Goal: Task Accomplishment & Management: Use online tool/utility

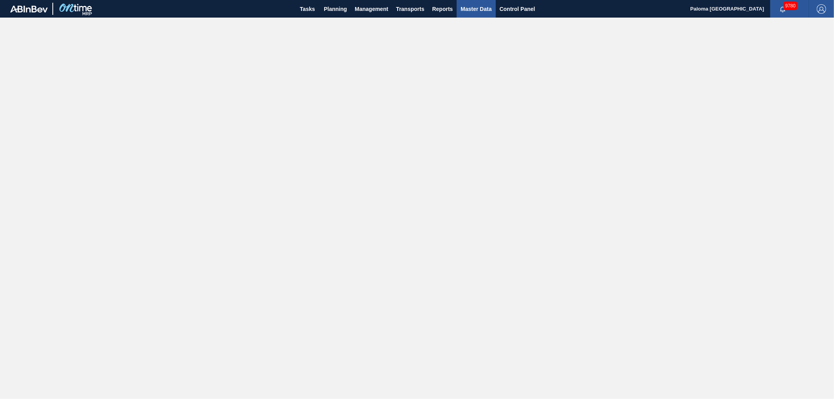
click at [480, 7] on span "Master Data" at bounding box center [476, 8] width 31 height 9
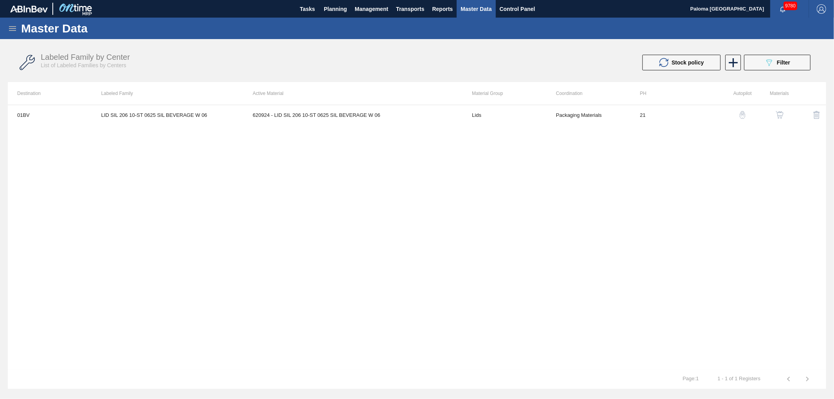
click at [13, 26] on icon at bounding box center [12, 28] width 7 height 5
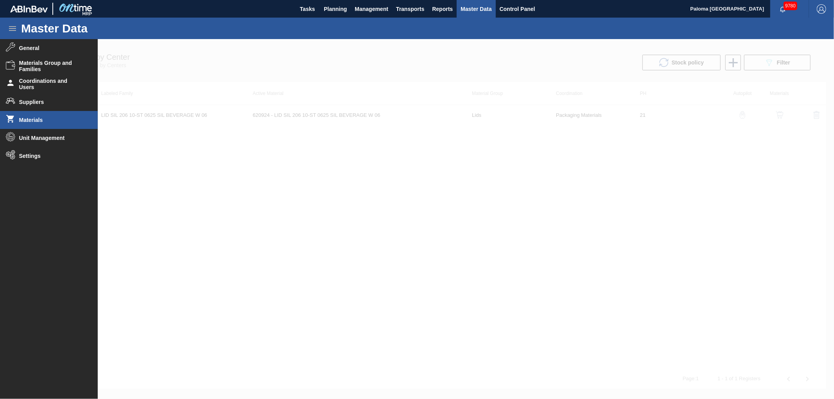
click at [29, 124] on li "Materials" at bounding box center [49, 120] width 98 height 18
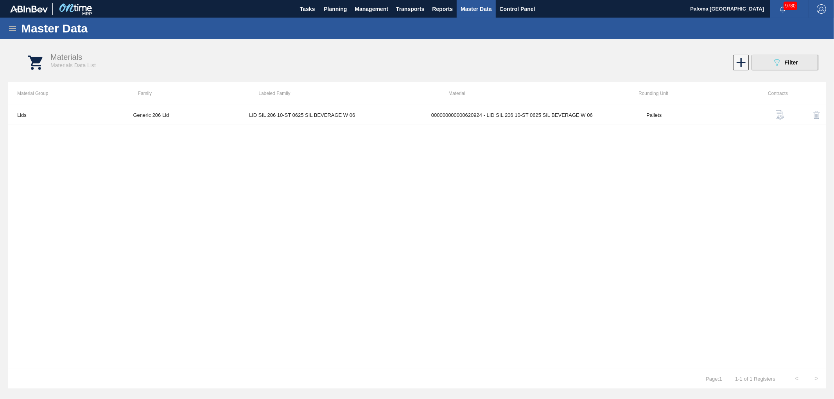
click at [767, 68] on button "089F7B8B-B2A5-4AFE-B5C0-19BA573D28AC Filter" at bounding box center [785, 63] width 66 height 16
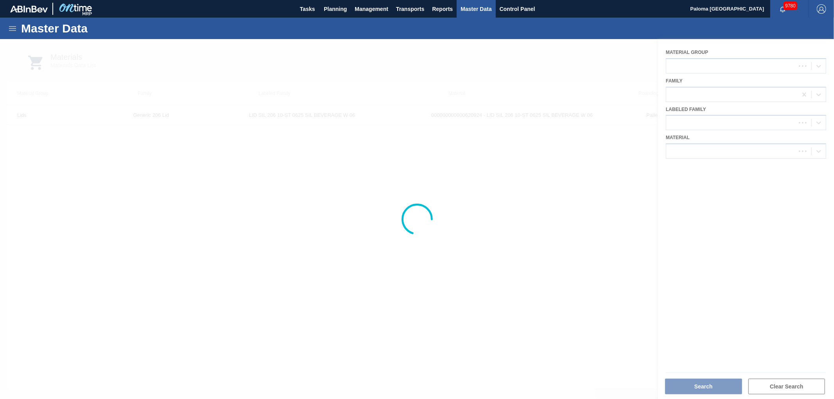
click at [688, 143] on div at bounding box center [417, 219] width 834 height 360
drag, startPoint x: 694, startPoint y: 145, endPoint x: 697, endPoint y: 147, distance: 4.2
click at [695, 145] on div at bounding box center [417, 219] width 834 height 360
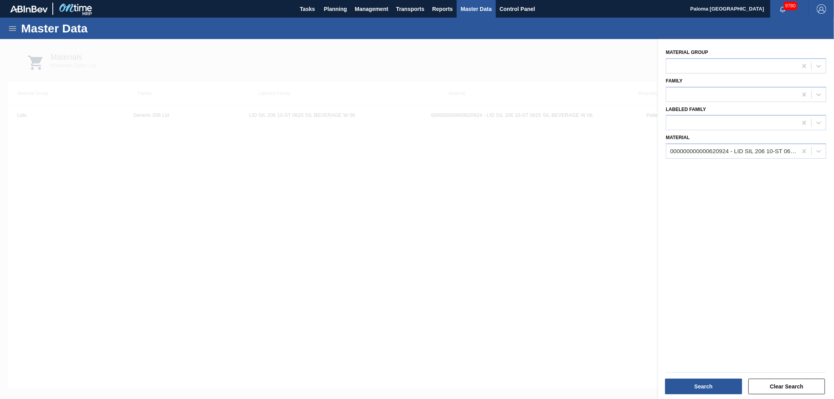
click at [699, 152] on div "000000000000620924 - LID SIL 206 10-ST 0625 SIL BEVERAGE W 06" at bounding box center [734, 151] width 128 height 7
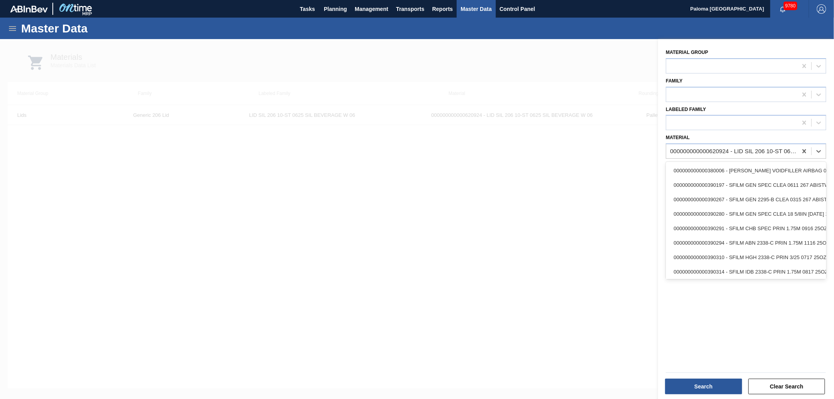
paste input "683837"
type input "683837"
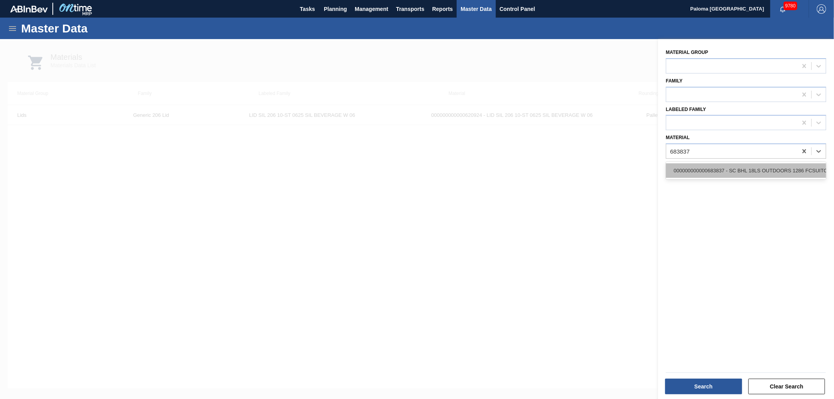
click at [704, 168] on div "000000000000683837 - SC BHL 18LS OUTDOORS 1286 FCSUITCS 12OZ" at bounding box center [746, 170] width 160 height 14
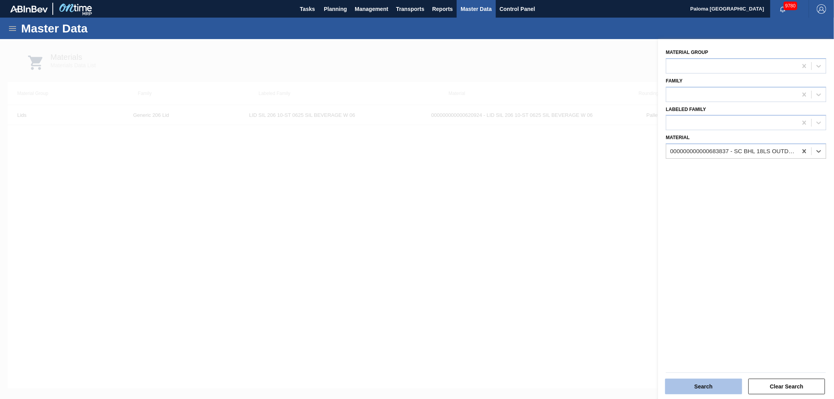
click at [687, 390] on button "Search" at bounding box center [703, 387] width 77 height 16
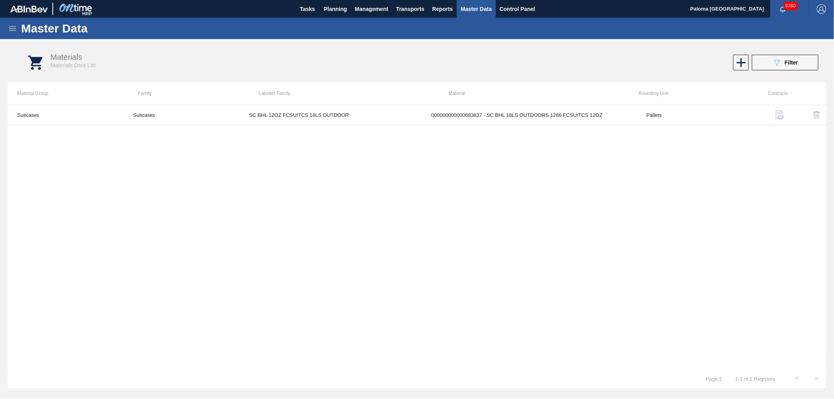
click at [749, 65] on div "089F7B8B-B2A5-4AFE-B5C0-19BA573D28AC Filter" at bounding box center [628, 63] width 389 height 16
click at [763, 64] on button "089F7B8B-B2A5-4AFE-B5C0-19BA573D28AC Filter" at bounding box center [785, 63] width 66 height 16
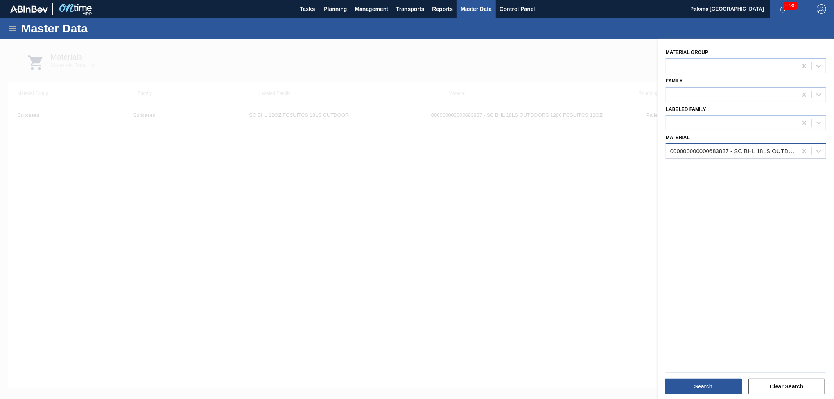
click at [690, 153] on div "000000000000683837 - SC BHL 18LS OUTDOORS 1286 FCSUITCS 12OZ" at bounding box center [731, 151] width 131 height 11
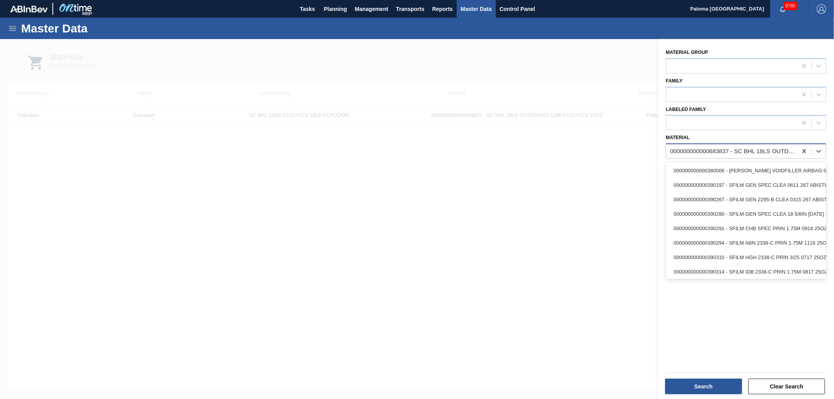
paste input "677447"
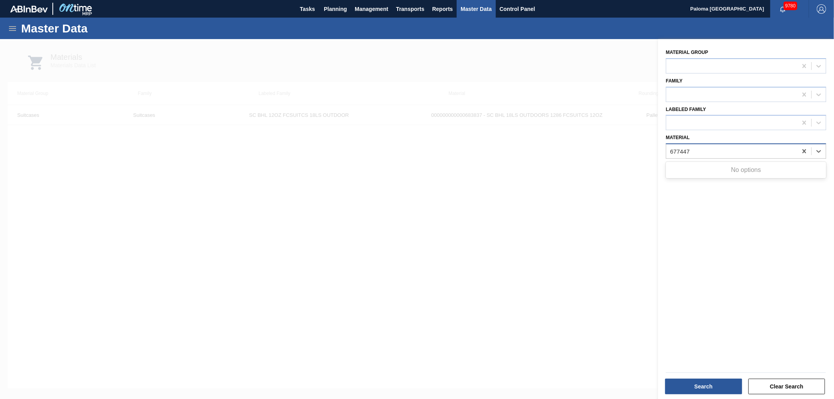
type input "677447"
drag, startPoint x: 627, startPoint y: 159, endPoint x: 692, endPoint y: 93, distance: 93.2
click at [631, 159] on div at bounding box center [417, 238] width 834 height 399
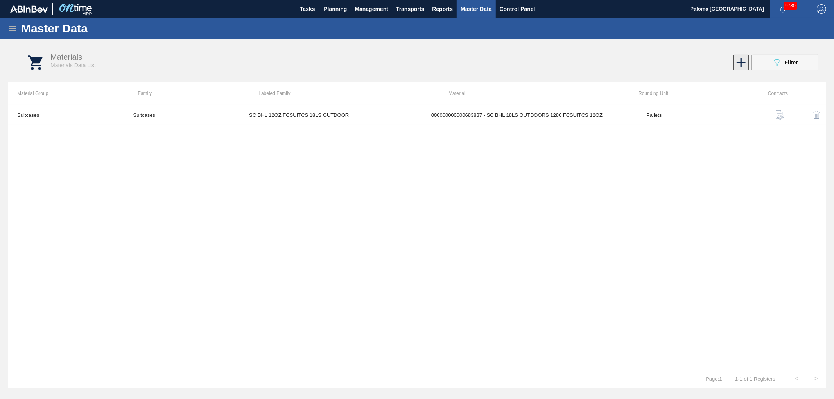
click at [741, 65] on icon at bounding box center [741, 62] width 9 height 9
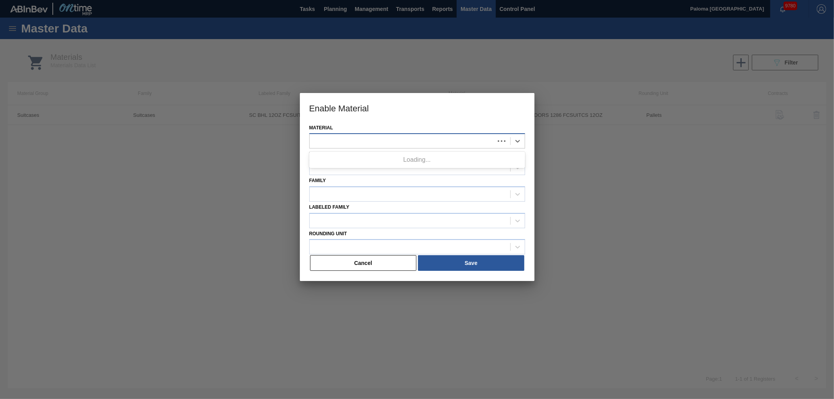
click at [353, 138] on div at bounding box center [402, 141] width 185 height 11
paste input "677447"
type input "677447"
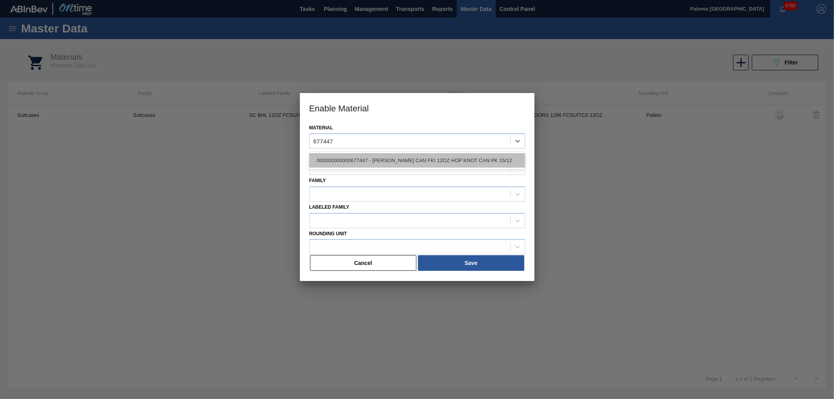
click at [405, 156] on div "000000000000677447 - CARR CAN FKI 12OZ HOP KNOT CAN PK 15/12" at bounding box center [417, 160] width 216 height 14
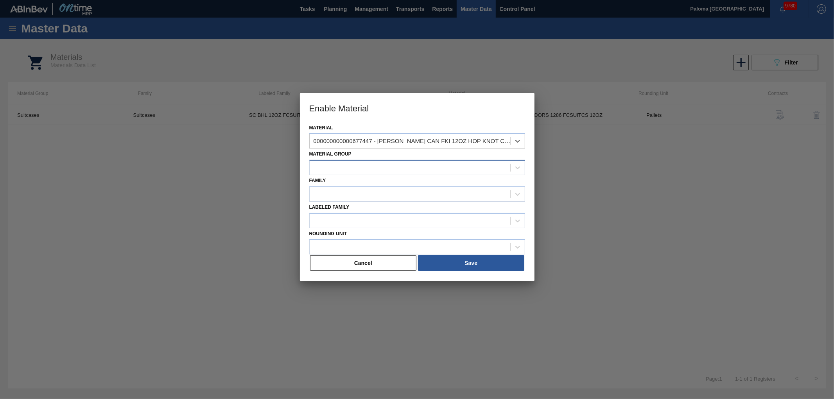
click at [377, 168] on div at bounding box center [410, 167] width 201 height 11
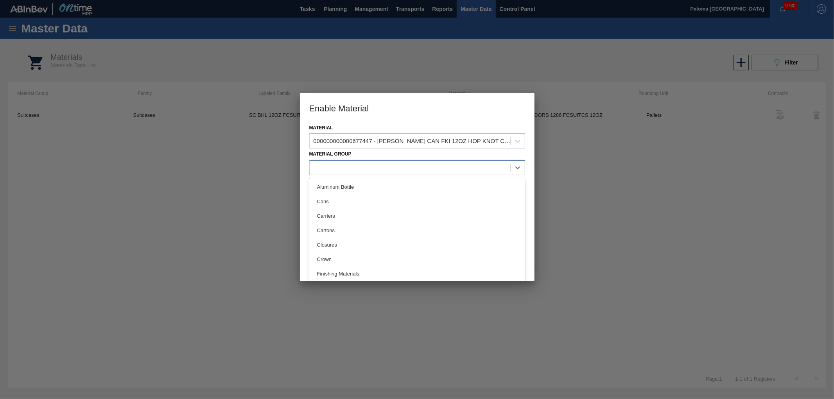
click at [377, 168] on div at bounding box center [410, 167] width 201 height 11
click at [370, 165] on div at bounding box center [410, 167] width 201 height 11
type Group "car"
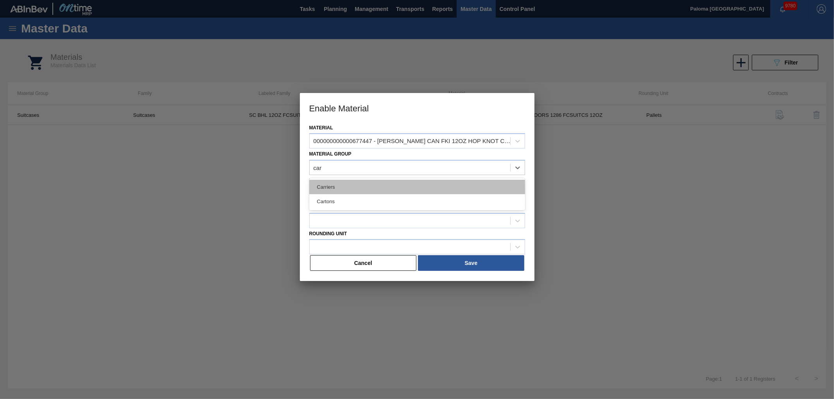
click at [348, 182] on div "Carriers" at bounding box center [417, 187] width 216 height 14
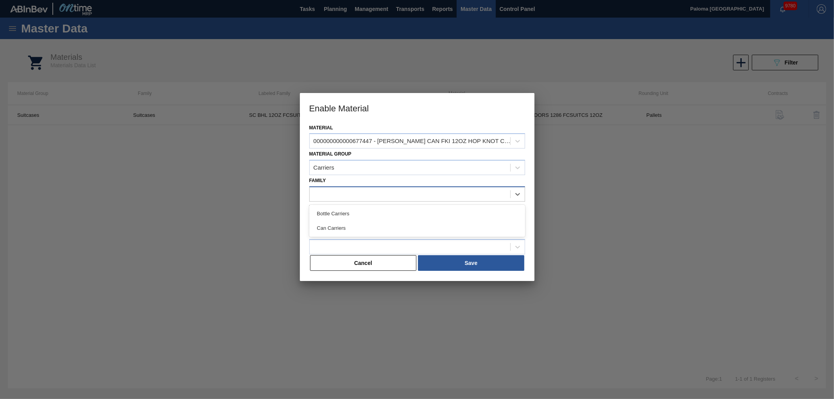
click at [354, 188] on div at bounding box center [410, 193] width 201 height 11
click at [351, 231] on div "Can Carriers" at bounding box center [417, 228] width 216 height 14
click at [350, 218] on div at bounding box center [402, 220] width 185 height 11
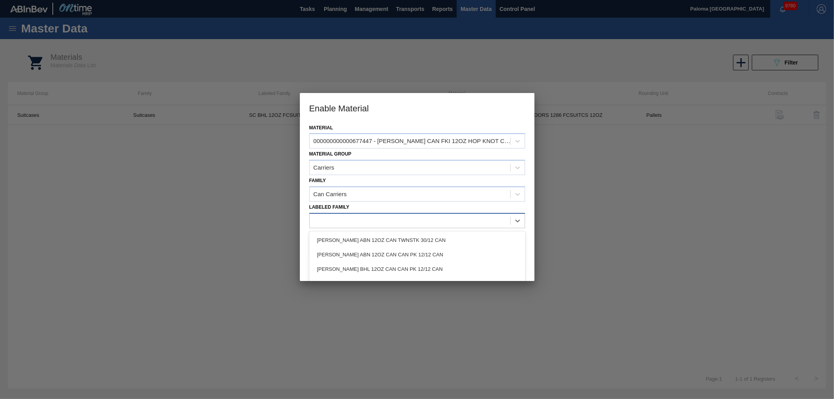
click at [404, 220] on div at bounding box center [410, 220] width 201 height 11
paste Family "[PERSON_NAME] CAN FKI 12OZ HOP KNOT CAN PK 15/12"
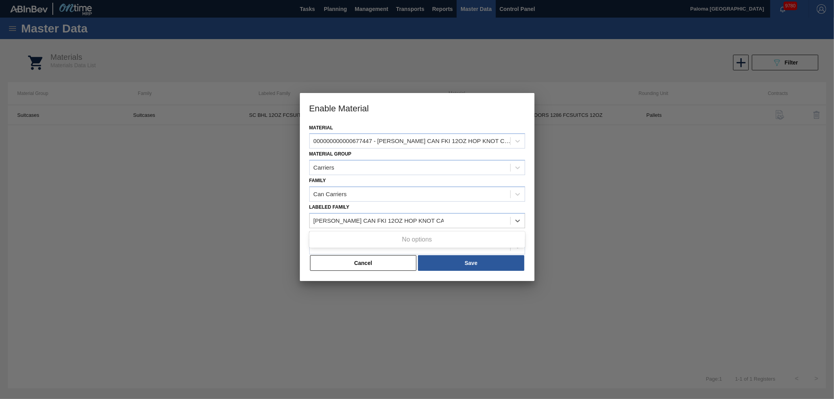
type Family "[PERSON_NAME] CAN FKI 12OZ HOP KNOT CAN PK 15/12"
click at [363, 217] on div at bounding box center [410, 220] width 201 height 11
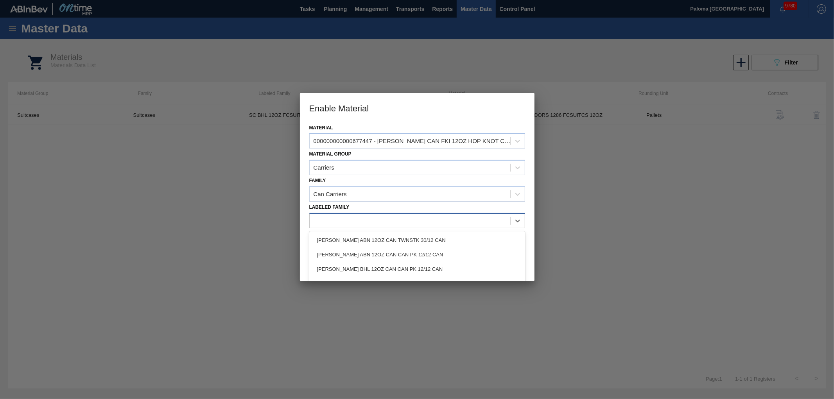
paste Family "[PERSON_NAME] CAN FKI 12OZ HOP KNOT CAN PK 15/12"
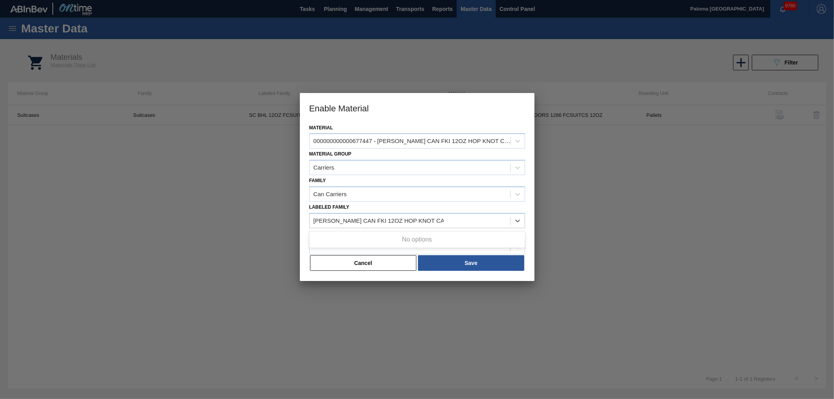
type Family "[PERSON_NAME] CAN FKI 12OZ HOP KNOT CAN PK 15/12"
click at [382, 266] on button "Cancel" at bounding box center [363, 263] width 107 height 16
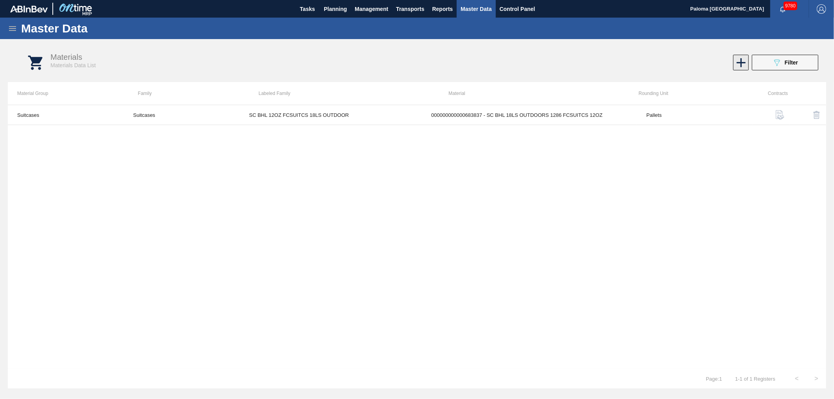
click at [741, 64] on icon at bounding box center [741, 62] width 9 height 9
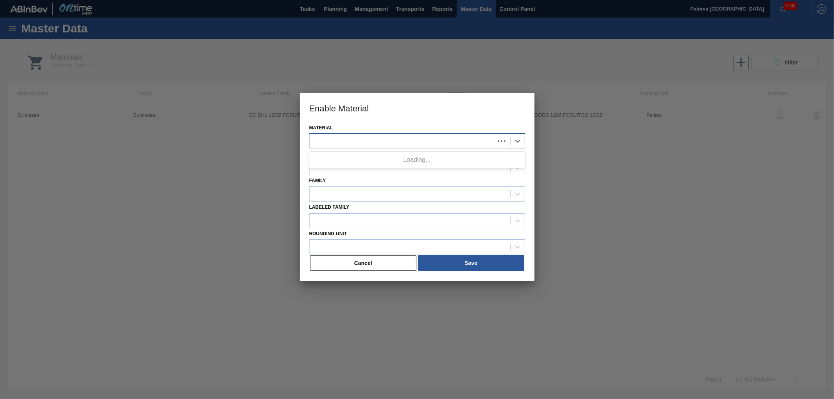
click at [393, 136] on div at bounding box center [402, 141] width 185 height 11
paste input "677447"
type input "677447"
click at [339, 164] on div "000000000000677447 - CARR CAN FKI 12OZ HOP KNOT CAN PK 15/12" at bounding box center [417, 160] width 216 height 14
click at [336, 167] on div at bounding box center [402, 167] width 185 height 11
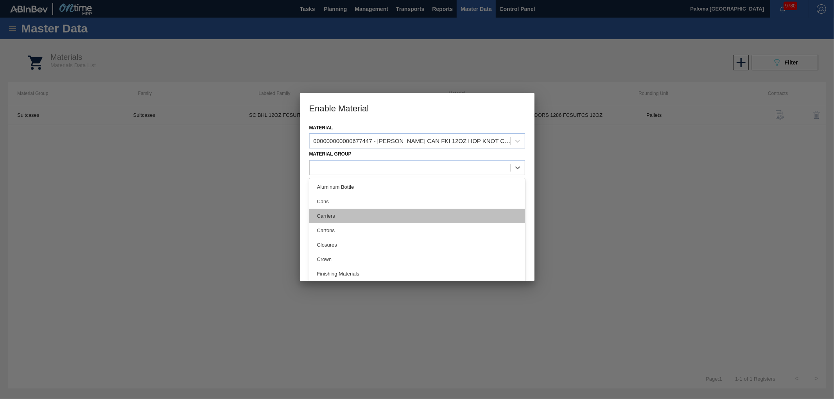
click at [335, 219] on div "Carriers" at bounding box center [417, 216] width 216 height 14
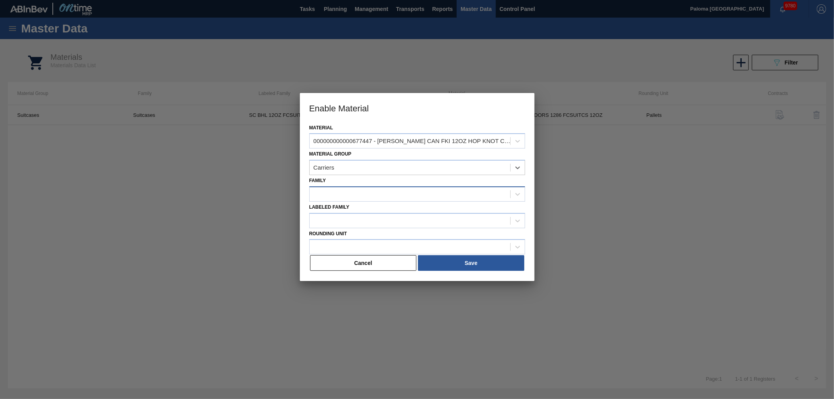
click at [342, 193] on div at bounding box center [410, 193] width 201 height 11
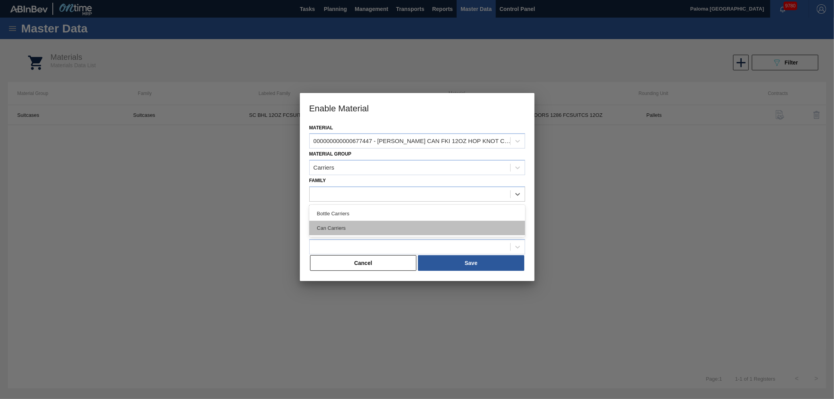
click at [339, 228] on div "Can Carriers" at bounding box center [417, 228] width 216 height 14
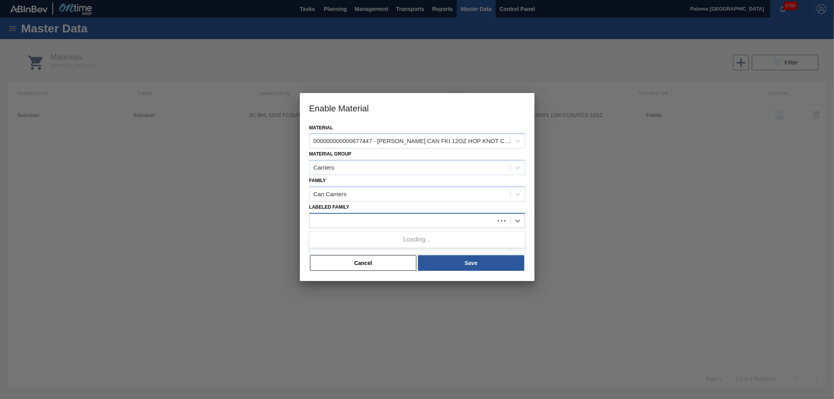
click at [337, 213] on div at bounding box center [417, 220] width 216 height 15
paste Family "677447"
type Family "677447"
paste Family "[PERSON_NAME] CAN FKI 12OZ HOP KNOT CAN PK 15/12"
type Family "[PERSON_NAME] CAN FKI 12OZ HOP KNOT CAN PK 15/12"
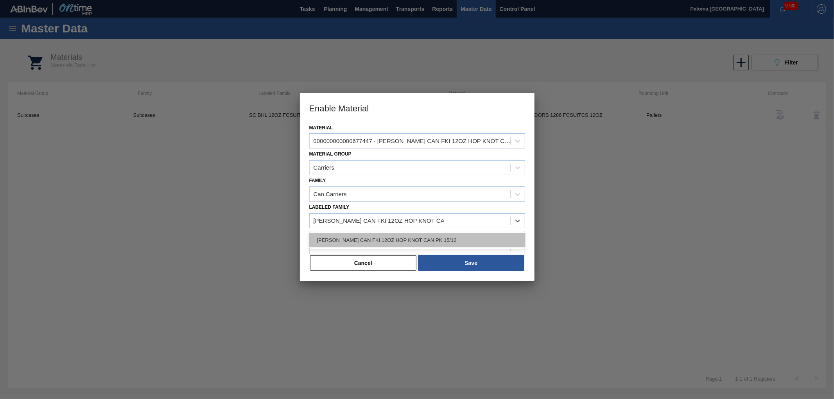
click at [374, 239] on div "[PERSON_NAME] CAN FKI 12OZ HOP KNOT CAN PK 15/12" at bounding box center [417, 240] width 216 height 14
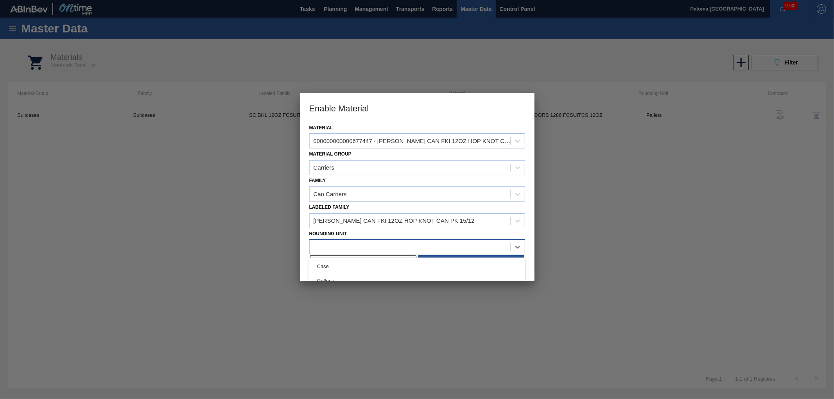
click at [372, 242] on div at bounding box center [410, 247] width 201 height 11
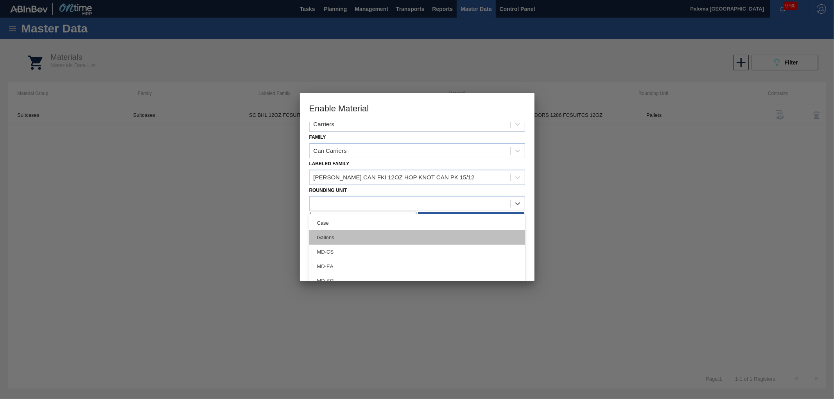
scroll to position [16, 0]
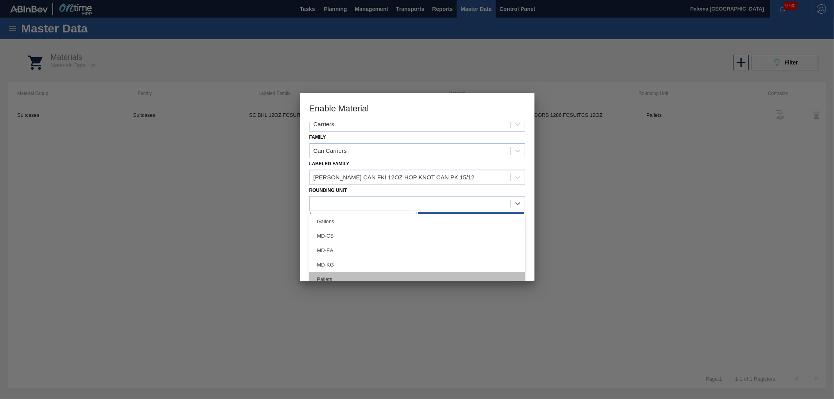
click at [333, 274] on div "Pallets" at bounding box center [417, 279] width 216 height 14
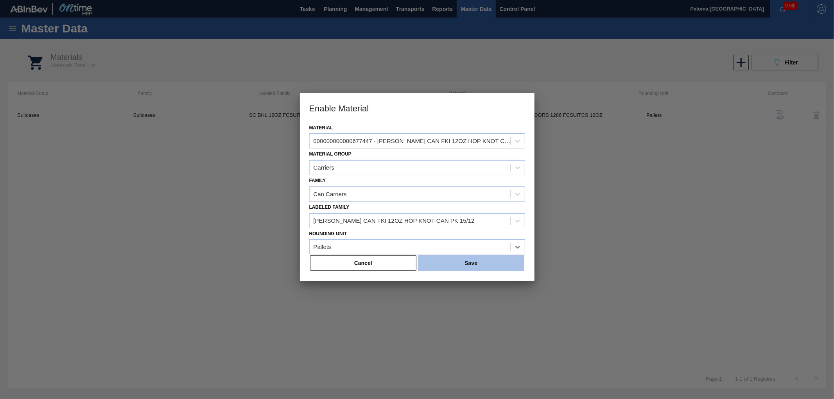
click at [443, 263] on button "Save" at bounding box center [471, 263] width 106 height 16
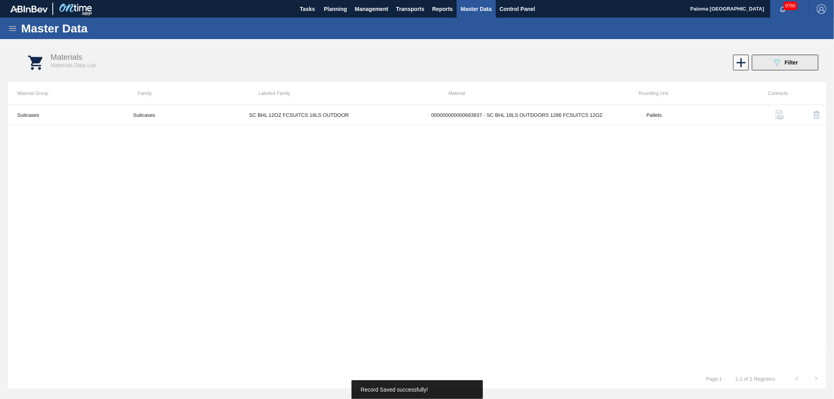
click at [783, 65] on div "089F7B8B-B2A5-4AFE-B5C0-19BA573D28AC Filter" at bounding box center [785, 62] width 26 height 9
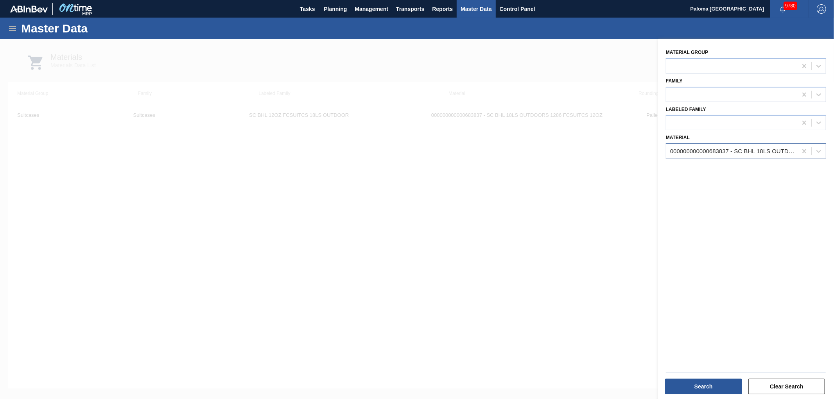
click at [686, 158] on div "Material Group Family Labeled Family Material 000000000000683837 - SC BHL 18LS …" at bounding box center [746, 220] width 176 height 362
click at [733, 152] on div "000000000000683837 - SC BHL 18LS OUTDOORS 1286 FCSUITCS 12OZ" at bounding box center [734, 151] width 128 height 7
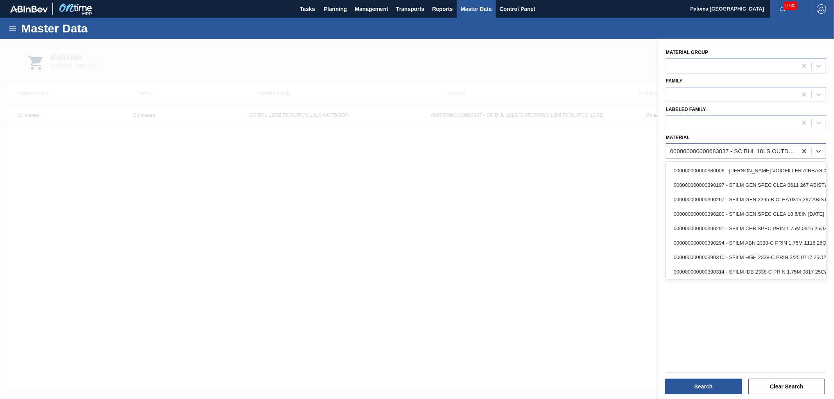
paste input "677447"
type input "677447"
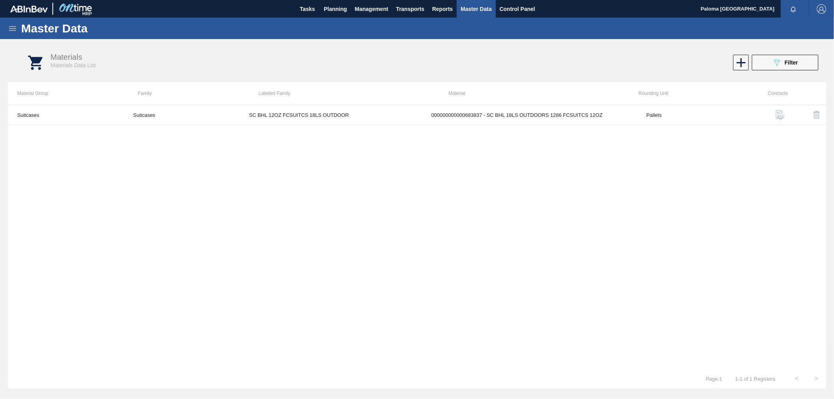
click at [14, 26] on icon at bounding box center [12, 28] width 7 height 5
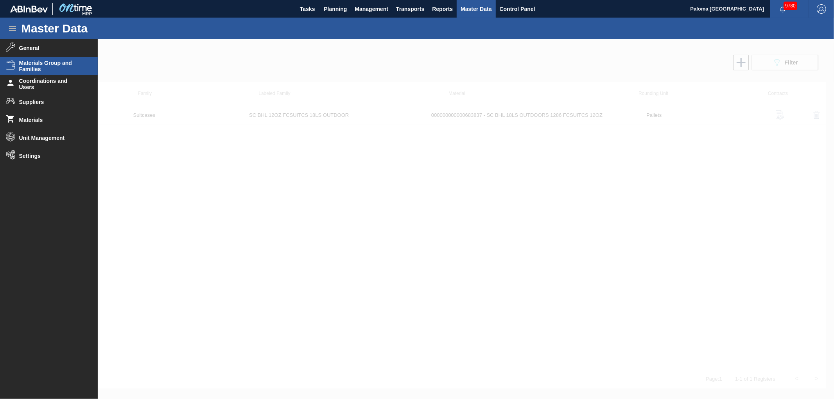
click at [37, 66] on span "Materials Group and Families" at bounding box center [51, 66] width 65 height 13
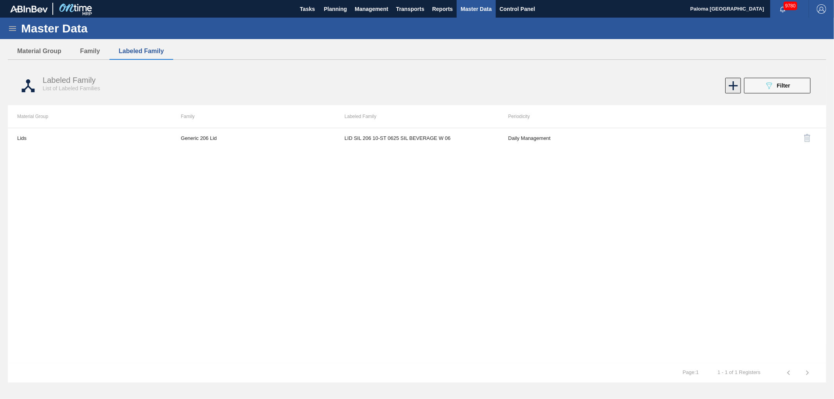
click at [730, 91] on icon at bounding box center [733, 85] width 15 height 15
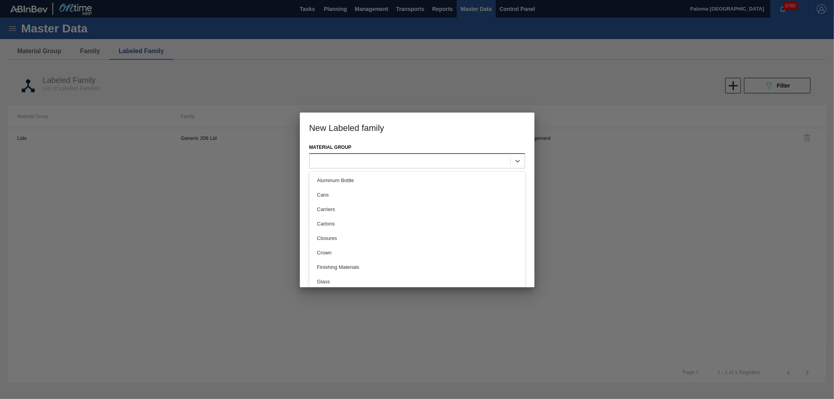
click at [339, 160] on div at bounding box center [410, 160] width 201 height 11
click at [342, 210] on div "Carriers" at bounding box center [417, 209] width 216 height 14
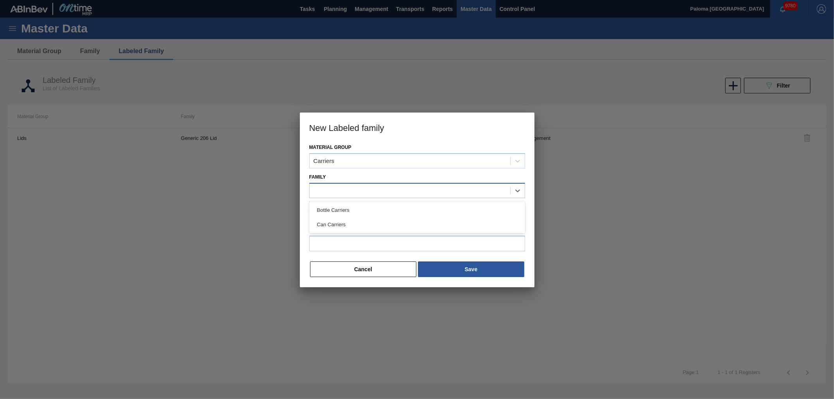
click at [347, 188] on div at bounding box center [410, 190] width 201 height 11
click at [343, 222] on div "Can Carriers" at bounding box center [417, 224] width 216 height 14
click at [343, 213] on div at bounding box center [410, 217] width 201 height 11
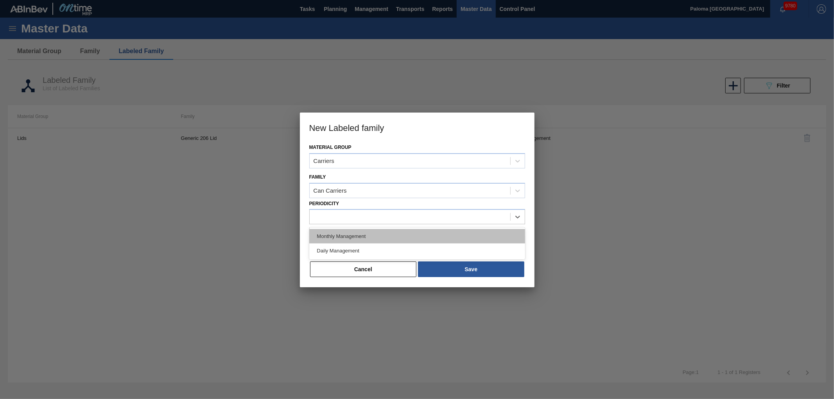
click at [342, 232] on div "Monthly Management" at bounding box center [417, 236] width 216 height 14
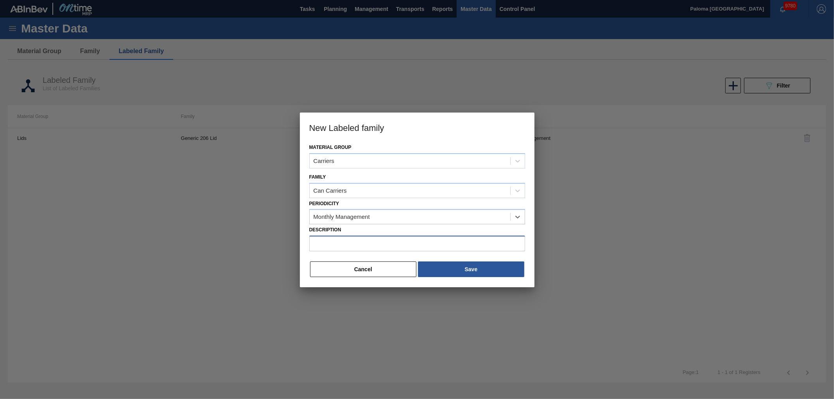
click at [341, 237] on input "Description" at bounding box center [417, 244] width 216 height 16
paste input "[PERSON_NAME] CAN FKI 12OZ HOP KNOT CAN PK 15/12"
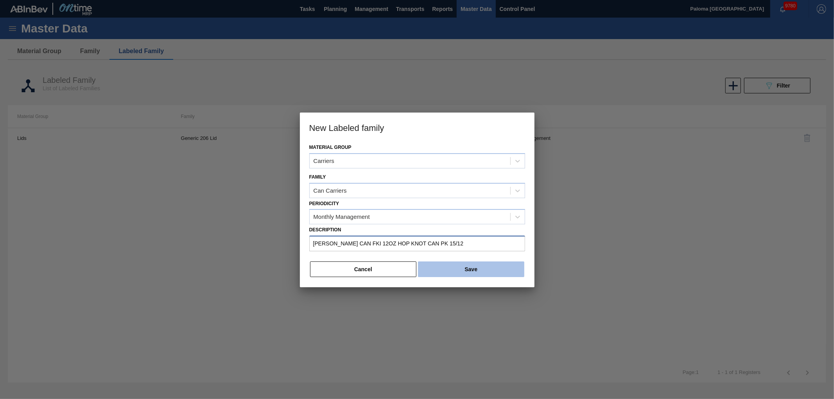
type input "[PERSON_NAME] CAN FKI 12OZ HOP KNOT CAN PK 15/12"
click at [461, 269] on button "Save" at bounding box center [471, 270] width 106 height 16
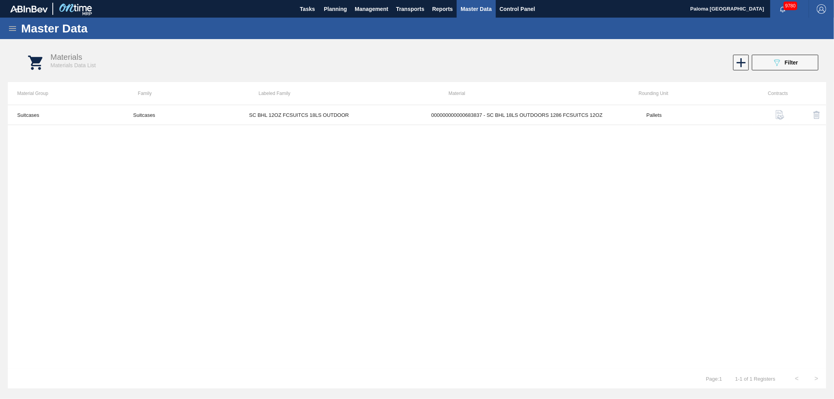
click at [778, 75] on div "Materials Materials Data List 089F7B8B-B2A5-4AFE-B5C0-19BA573D28AC Filter" at bounding box center [425, 62] width 818 height 29
click at [768, 66] on button "089F7B8B-B2A5-4AFE-B5C0-19BA573D28AC Filter" at bounding box center [785, 63] width 66 height 16
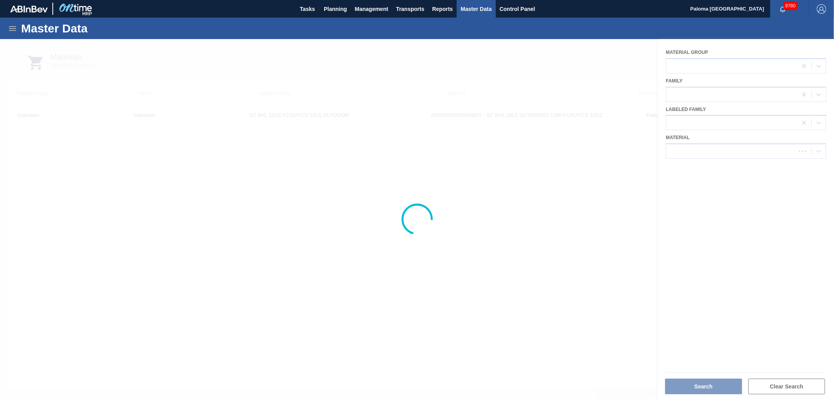
click at [697, 140] on div at bounding box center [417, 219] width 834 height 360
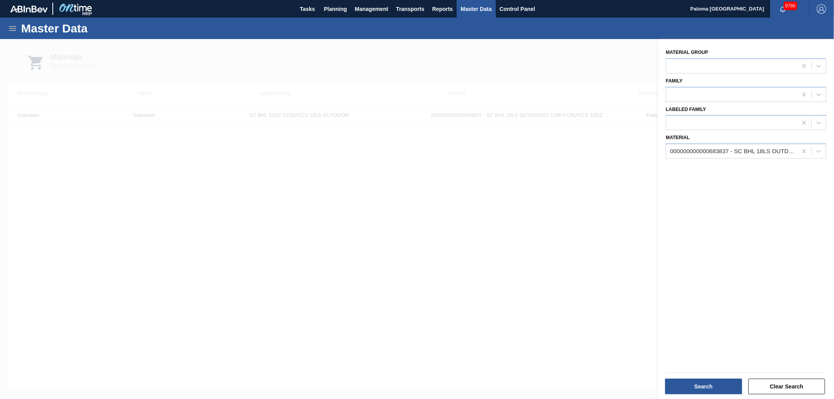
click at [691, 150] on div "000000000000683837 - SC BHL 18LS OUTDOORS 1286 FCSUITCS 12OZ" at bounding box center [734, 151] width 128 height 7
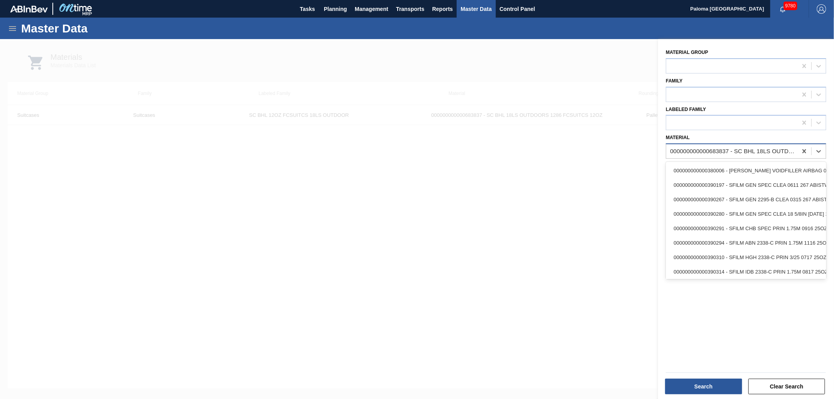
paste input "677447"
type input "677447"
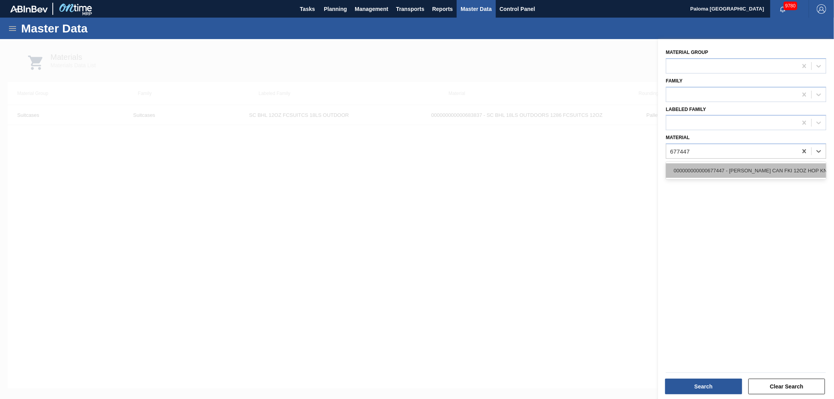
click at [699, 166] on div "000000000000677447 - CARR CAN FKI 12OZ HOP KNOT CAN PK 15/12" at bounding box center [746, 170] width 160 height 14
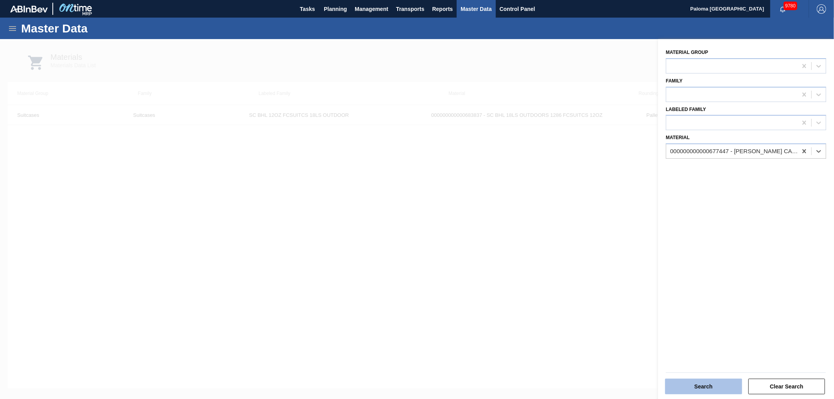
click at [687, 384] on button "Search" at bounding box center [703, 387] width 77 height 16
